Goal: Task Accomplishment & Management: Use online tool/utility

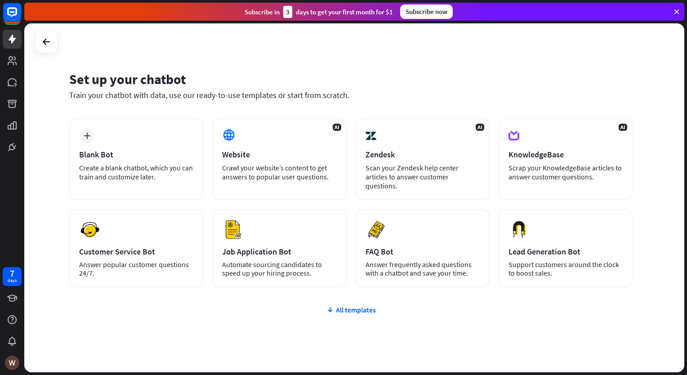
drag, startPoint x: 144, startPoint y: 161, endPoint x: 625, endPoint y: 80, distance: 487.4
click at [625, 80] on div "Set up your chatbot" at bounding box center [350, 79] width 563 height 17
click at [138, 182] on div "plus Blank Bot Create a blank chatbot, which you can train and customize later." at bounding box center [136, 159] width 134 height 82
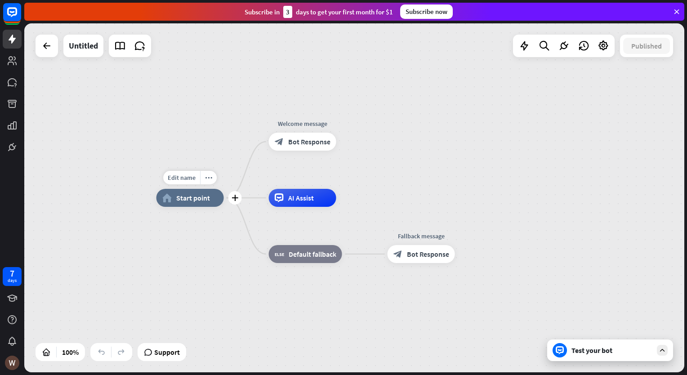
click at [171, 192] on div "home_2 Start point" at bounding box center [189, 198] width 67 height 18
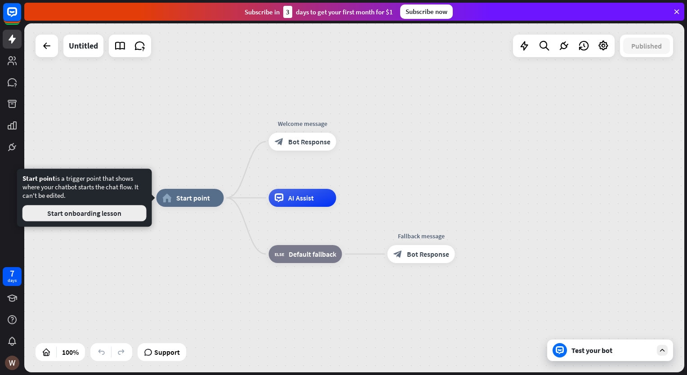
click at [113, 218] on button "Start onboarding lesson" at bounding box center [84, 213] width 124 height 16
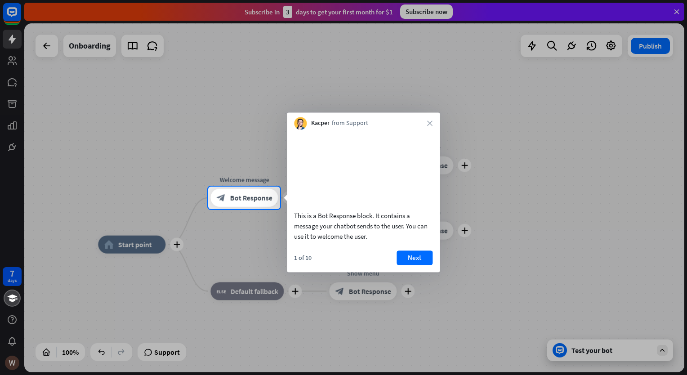
click at [436, 121] on div "Kacper from Support close" at bounding box center [363, 120] width 153 height 17
click at [435, 113] on div "Kacper from Support close" at bounding box center [363, 120] width 153 height 17
click at [428, 120] on div "Kacper from Support close" at bounding box center [363, 120] width 153 height 17
click at [427, 125] on icon "close" at bounding box center [429, 122] width 5 height 5
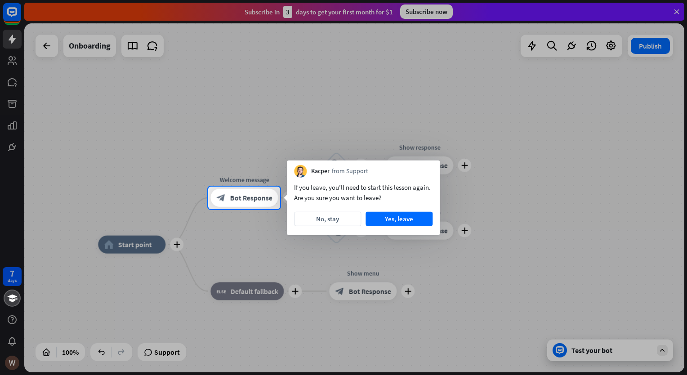
click at [333, 220] on button "No, stay" at bounding box center [327, 219] width 67 height 14
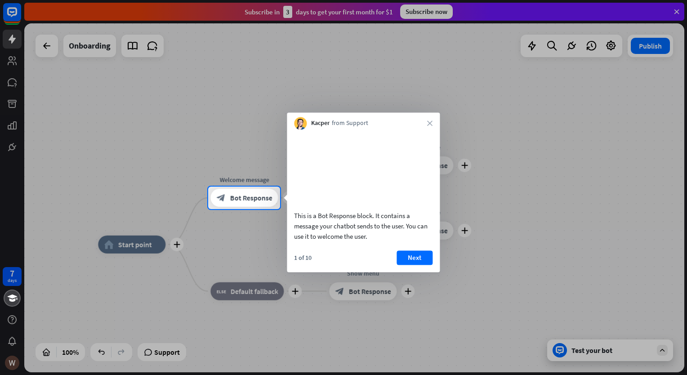
click at [429, 119] on div "Kacper from Support close" at bounding box center [363, 120] width 153 height 17
click at [428, 122] on icon "close" at bounding box center [429, 122] width 5 height 5
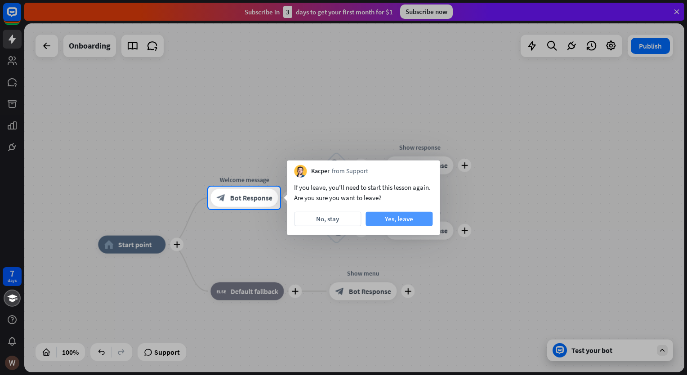
click at [387, 218] on button "Yes, leave" at bounding box center [399, 219] width 67 height 14
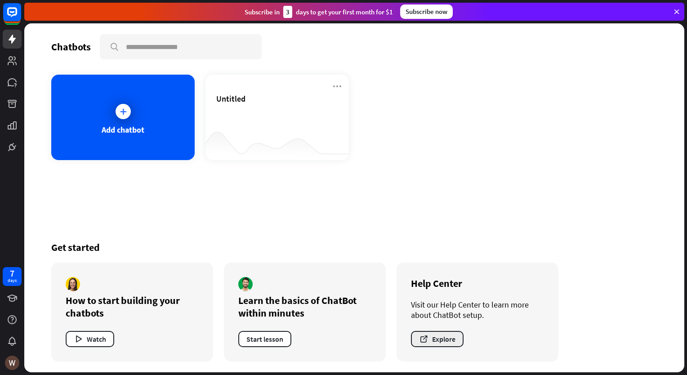
click at [448, 341] on button "Explore" at bounding box center [437, 339] width 53 height 16
click at [141, 118] on div "Add chatbot" at bounding box center [122, 117] width 143 height 85
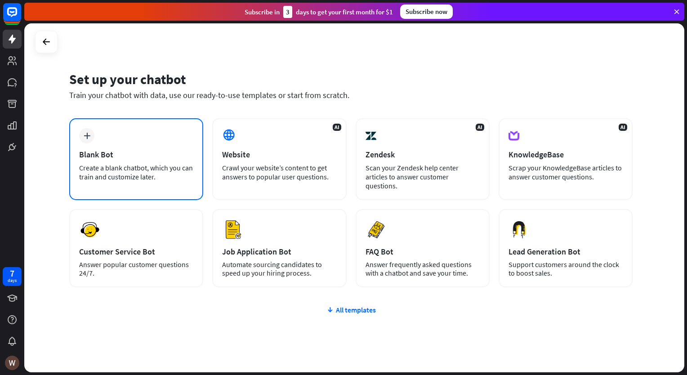
click at [120, 157] on div "Blank Bot" at bounding box center [136, 154] width 114 height 10
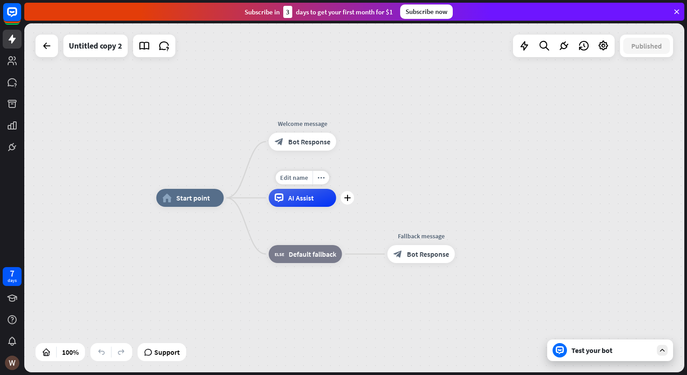
click at [317, 205] on div "AI Assist" at bounding box center [302, 198] width 67 height 18
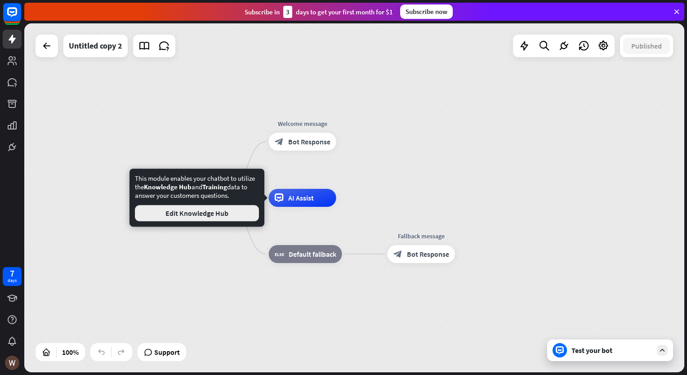
click at [214, 219] on button "Edit Knowledge Hub" at bounding box center [197, 213] width 124 height 16
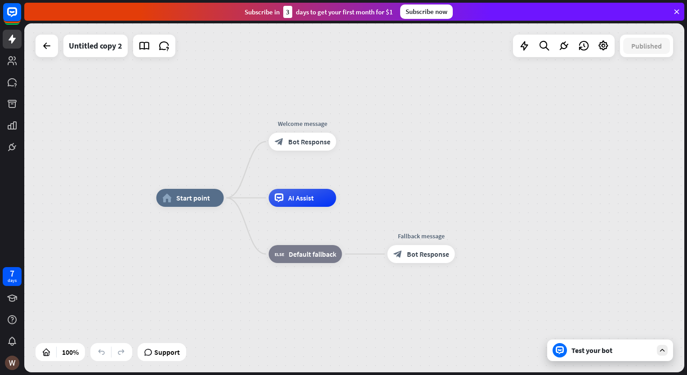
click at [626, 348] on div "Test your bot" at bounding box center [611, 350] width 81 height 9
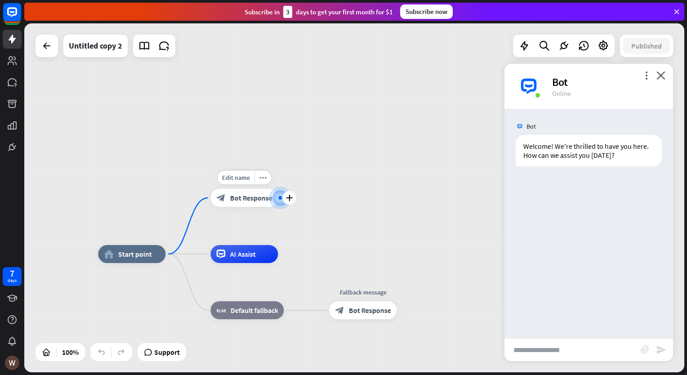
click at [230, 196] on span "Bot Response" at bounding box center [251, 197] width 42 height 9
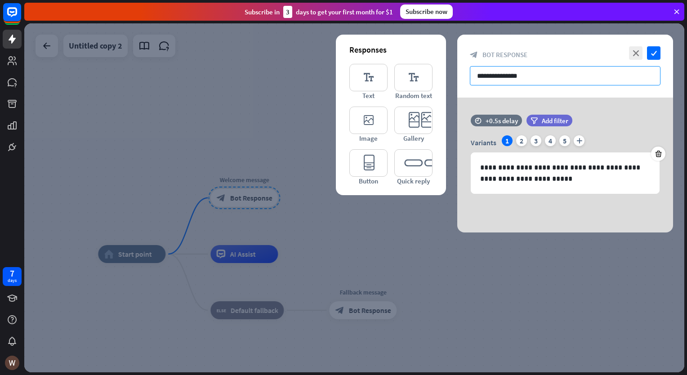
click at [541, 73] on input "**********" at bounding box center [565, 75] width 191 height 19
click at [535, 78] on input "**********" at bounding box center [565, 75] width 191 height 19
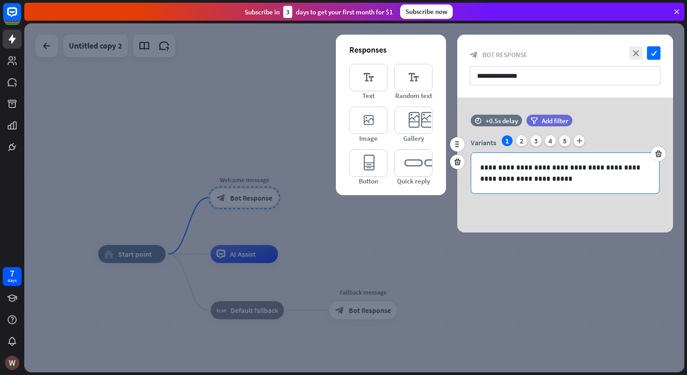
click at [509, 170] on p "**********" at bounding box center [565, 173] width 170 height 22
click at [484, 74] on input "**********" at bounding box center [565, 75] width 191 height 19
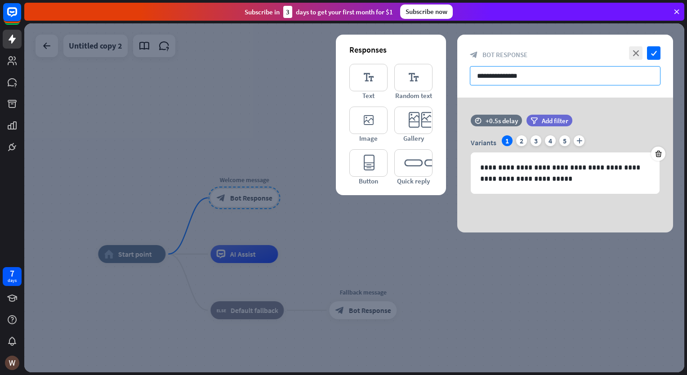
drag, startPoint x: 537, startPoint y: 76, endPoint x: 475, endPoint y: 74, distance: 62.1
click at [475, 74] on input "**********" at bounding box center [565, 75] width 191 height 19
drag, startPoint x: 594, startPoint y: 23, endPoint x: 599, endPoint y: 31, distance: 9.3
click at [594, 24] on div at bounding box center [354, 197] width 660 height 349
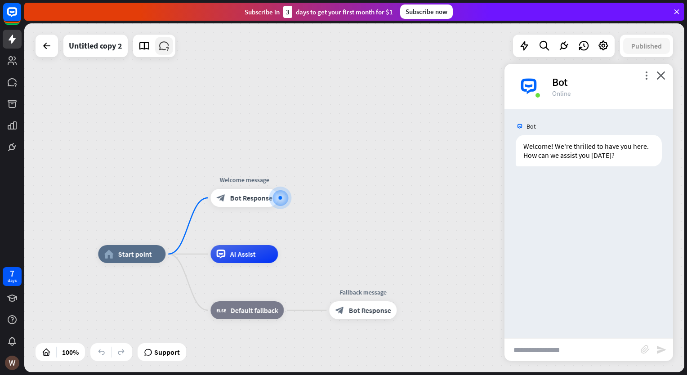
click at [165, 46] on icon at bounding box center [164, 46] width 12 height 12
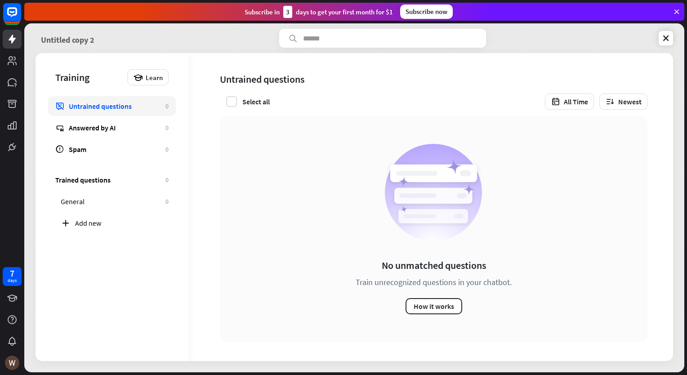
click at [61, 39] on link "Untitled copy 2" at bounding box center [68, 38] width 54 height 19
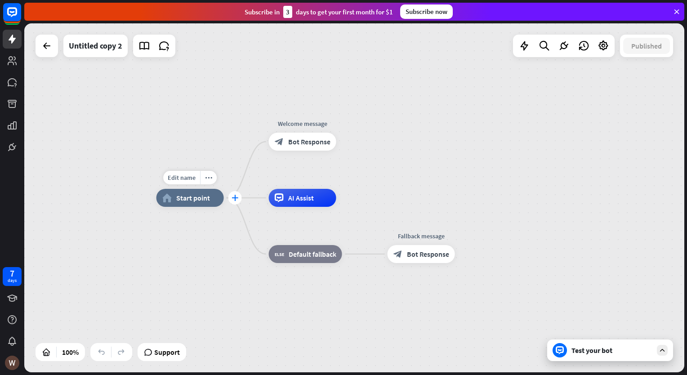
click at [234, 201] on icon "plus" at bounding box center [235, 198] width 7 height 6
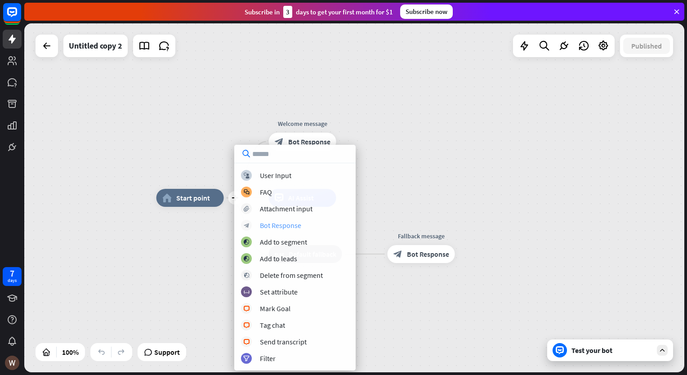
click at [287, 224] on div "Bot Response" at bounding box center [280, 225] width 41 height 9
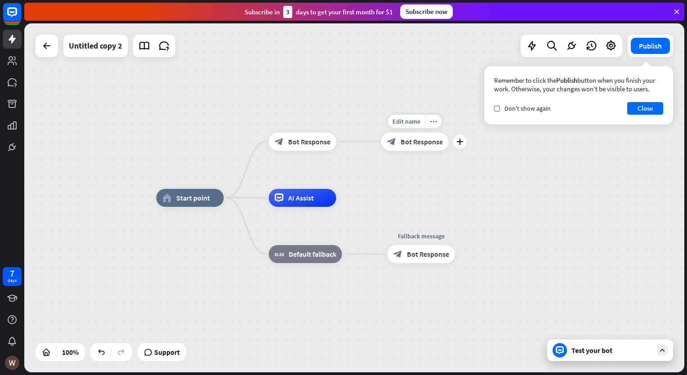
drag, startPoint x: 401, startPoint y: 147, endPoint x: 372, endPoint y: 158, distance: 30.9
click at [381, 151] on div "Edit name more_horiz plus block_bot_response Bot Response" at bounding box center [414, 142] width 67 height 18
click at [434, 123] on icon "more_horiz" at bounding box center [433, 121] width 7 height 7
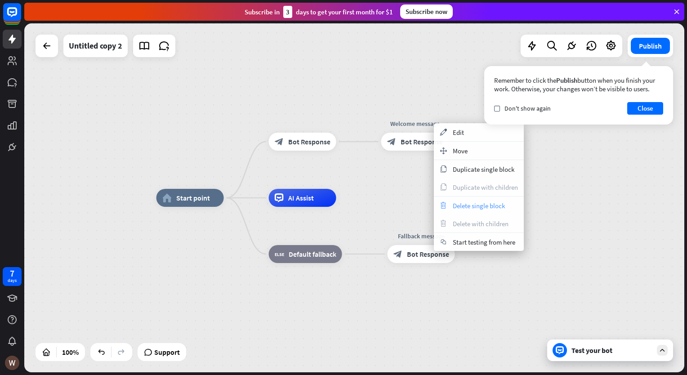
click at [476, 204] on span "Delete single block" at bounding box center [479, 205] width 52 height 9
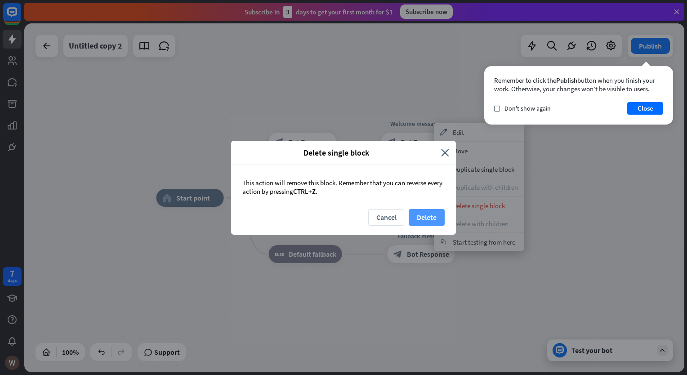
click at [436, 216] on button "Delete" at bounding box center [427, 217] width 36 height 17
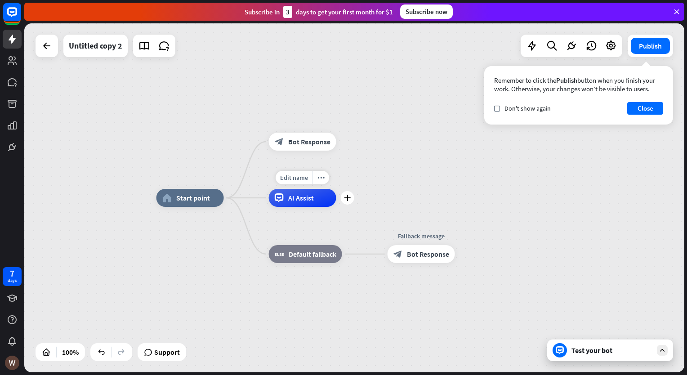
click at [306, 201] on span "AI Assist" at bounding box center [301, 197] width 26 height 9
click at [380, 166] on div "home_2 Start point block_bot_response Bot Response AI Assist block_fallback Def…" at bounding box center [354, 197] width 660 height 349
click at [299, 145] on span "Bot Response" at bounding box center [309, 141] width 42 height 9
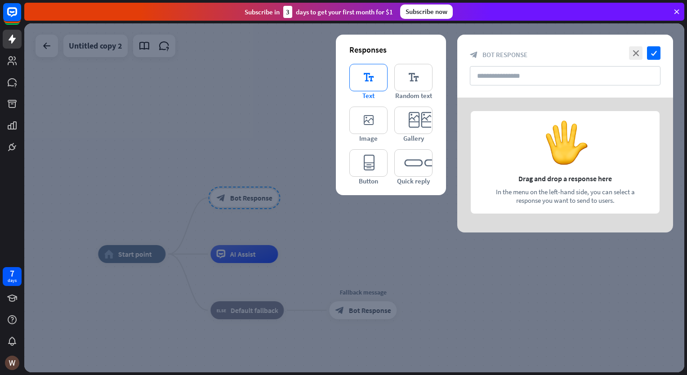
click at [365, 71] on icon "editor_text" at bounding box center [368, 77] width 38 height 27
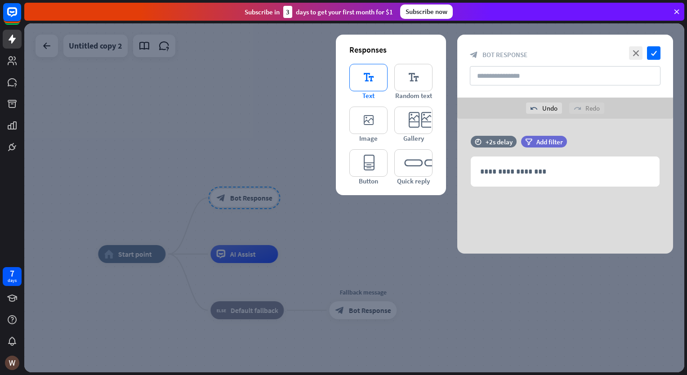
click at [365, 71] on icon "editor_text" at bounding box center [368, 77] width 38 height 27
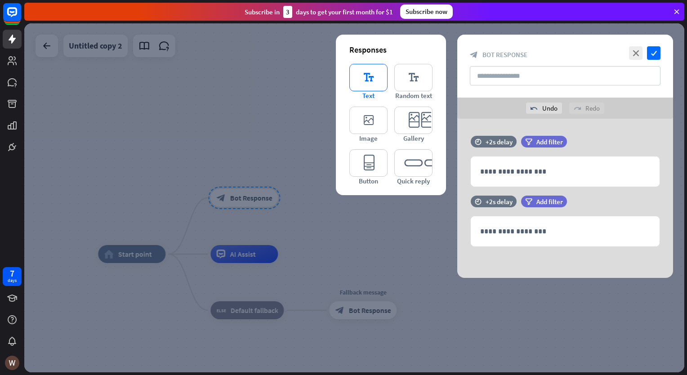
click at [369, 67] on icon "editor_text" at bounding box center [368, 77] width 38 height 27
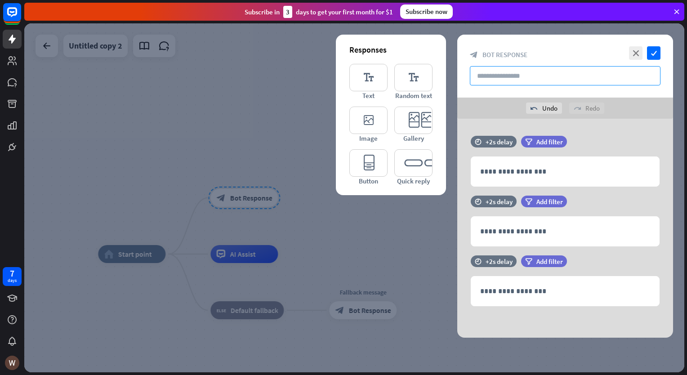
click at [526, 75] on input "text" at bounding box center [565, 75] width 191 height 19
click at [457, 184] on icon at bounding box center [457, 183] width 9 height 8
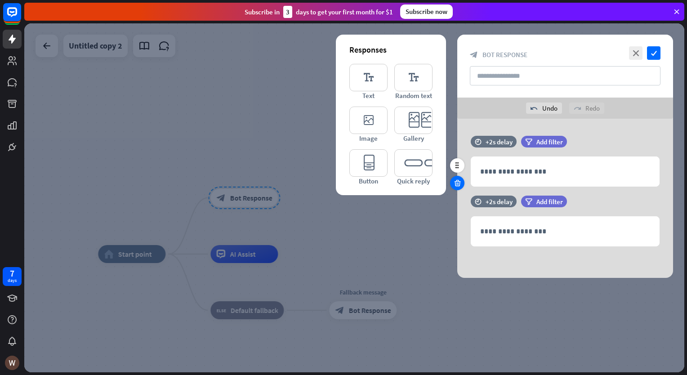
click at [457, 183] on icon at bounding box center [457, 183] width 9 height 8
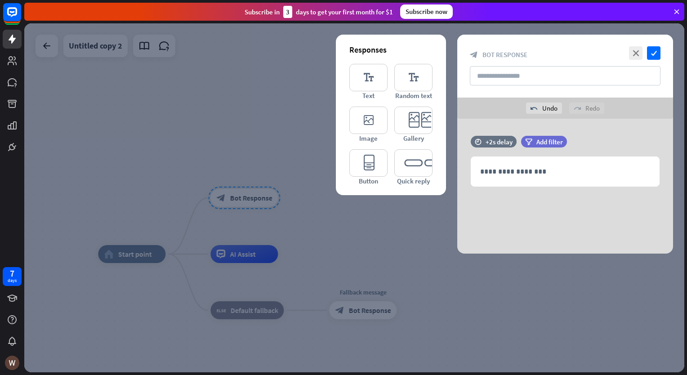
click at [457, 183] on icon at bounding box center [457, 183] width 9 height 8
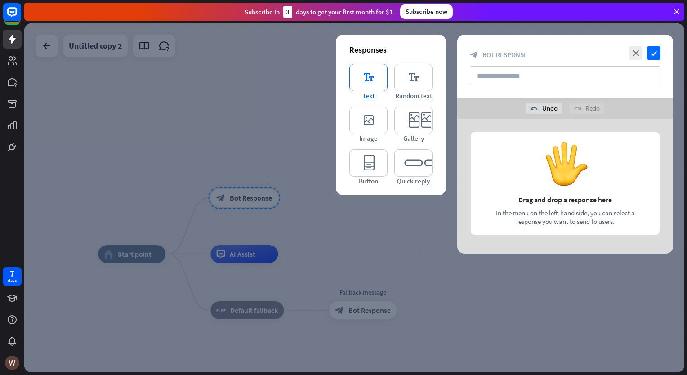
click at [366, 76] on icon "editor_text" at bounding box center [368, 77] width 38 height 27
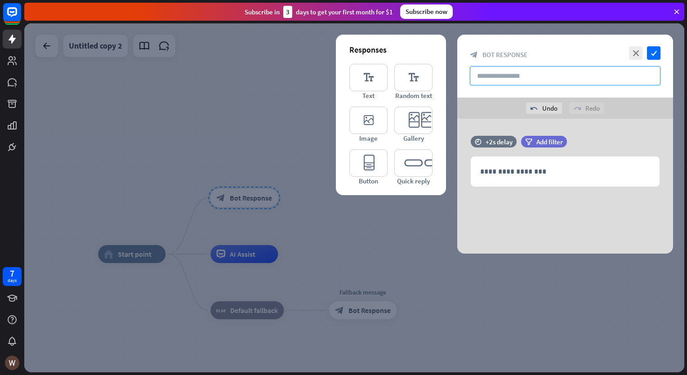
click at [490, 78] on input "text" at bounding box center [565, 75] width 191 height 19
